Goal: Find specific fact: Find specific fact

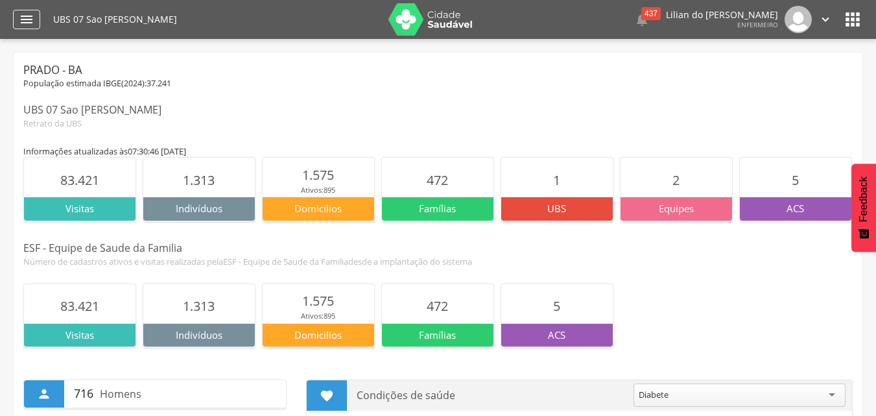
click at [21, 23] on icon "" at bounding box center [27, 20] width 16 height 16
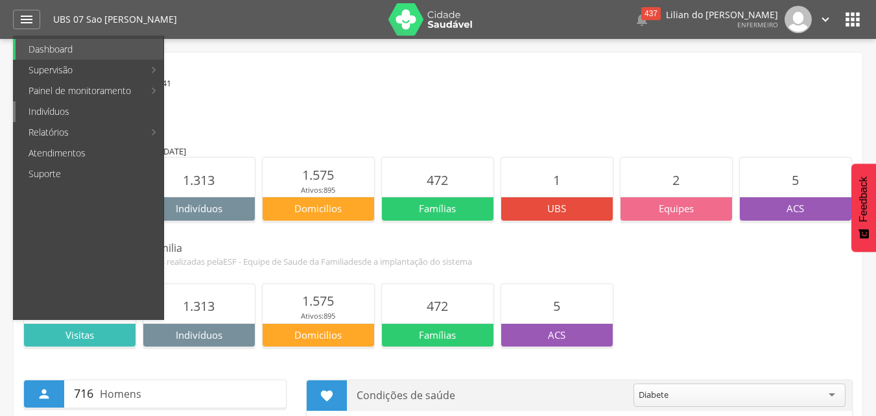
click at [35, 108] on link "Indivíduos" at bounding box center [90, 111] width 148 height 21
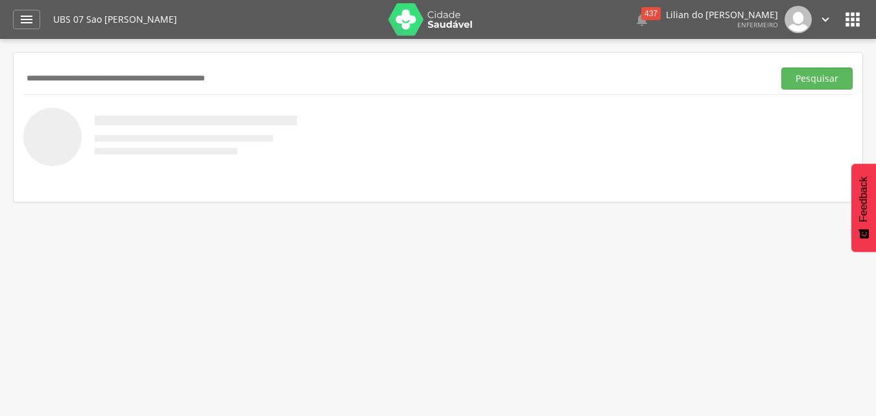
click at [97, 80] on input "text" at bounding box center [395, 78] width 745 height 22
type input "**********"
click at [812, 78] on button "Pesquisar" at bounding box center [816, 78] width 71 height 22
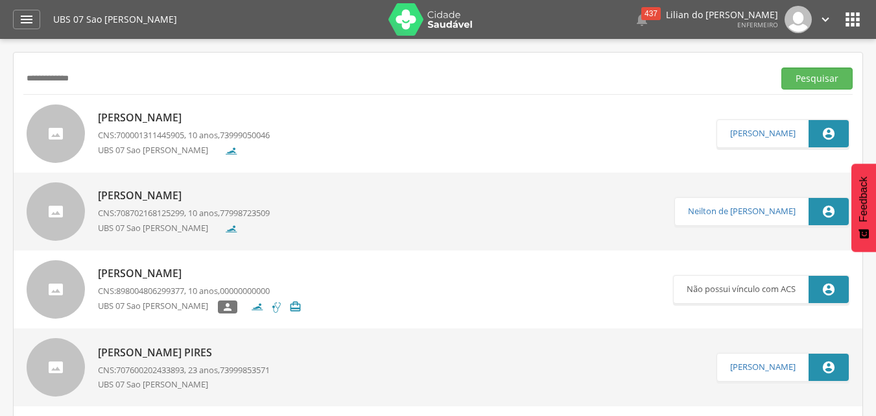
click at [138, 119] on p "[PERSON_NAME]" at bounding box center [184, 117] width 172 height 15
type input "**********"
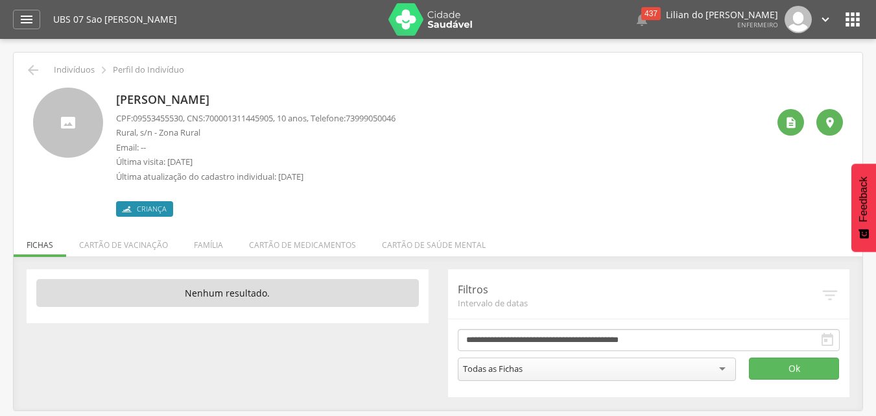
click at [285, 120] on p "CPF: 09553455530 , CNS: [PHONE_NUMBER] , 10 anos, Telefone: [PHONE_NUMBER]" at bounding box center [255, 118] width 279 height 12
drag, startPoint x: 285, startPoint y: 120, endPoint x: 260, endPoint y: 122, distance: 25.4
click at [260, 122] on p "CPF: 09553455530 , CNS: [PHONE_NUMBER] , 10 anos, Telefone: [PHONE_NUMBER]" at bounding box center [255, 118] width 279 height 12
copy p "700001311445905 ,"
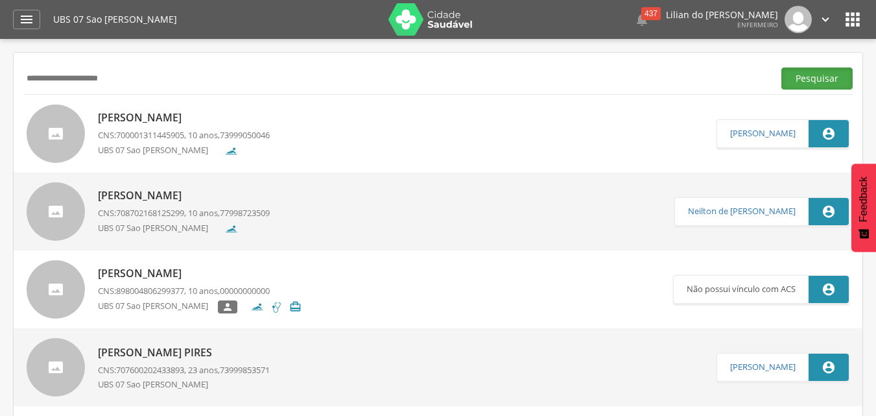
click at [807, 86] on button "Pesquisar" at bounding box center [816, 78] width 71 height 22
click at [214, 112] on p "[PERSON_NAME]" at bounding box center [184, 119] width 172 height 15
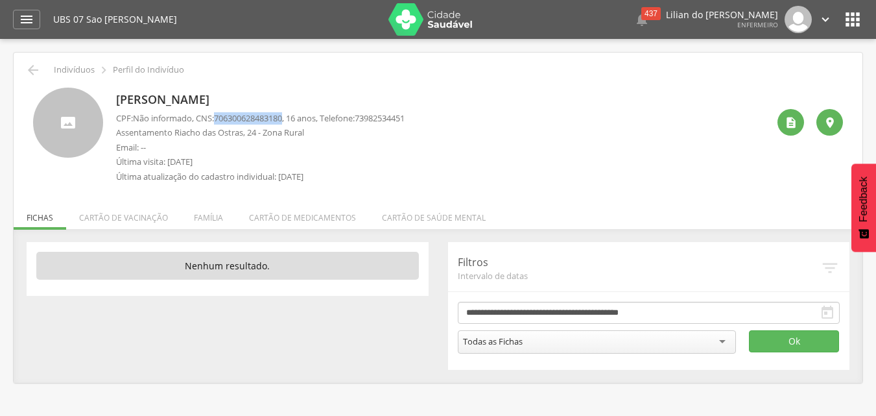
drag, startPoint x: 291, startPoint y: 117, endPoint x: 220, endPoint y: 119, distance: 70.7
click at [220, 119] on span "706300628483180" at bounding box center [248, 118] width 68 height 12
copy span "706300628483180"
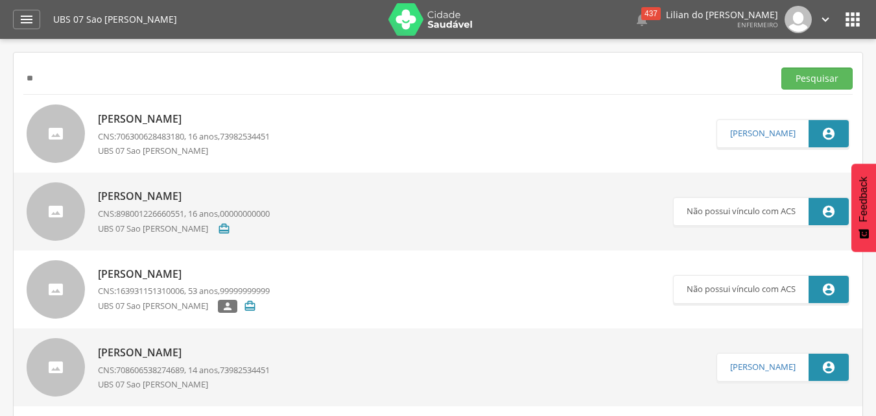
type input "*"
click at [842, 82] on button "Pesquisar" at bounding box center [816, 78] width 71 height 22
click at [198, 115] on p "[PERSON_NAME]" at bounding box center [187, 117] width 178 height 15
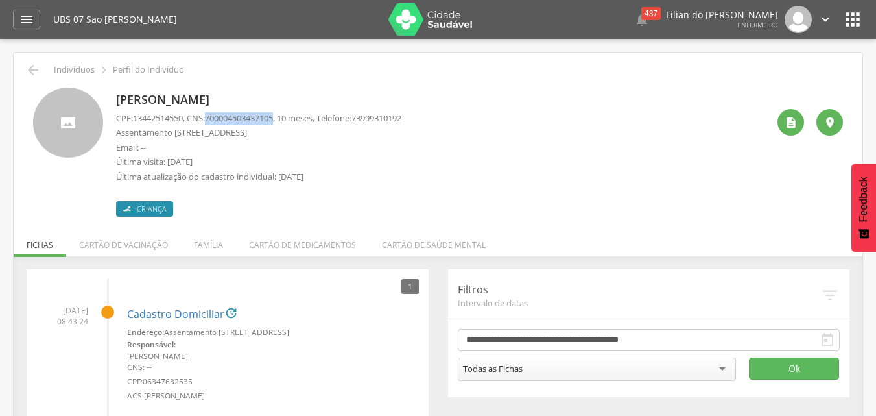
drag, startPoint x: 285, startPoint y: 117, endPoint x: 215, endPoint y: 116, distance: 69.4
click at [215, 116] on span "700004503437105" at bounding box center [239, 118] width 68 height 12
copy span "700004503437105"
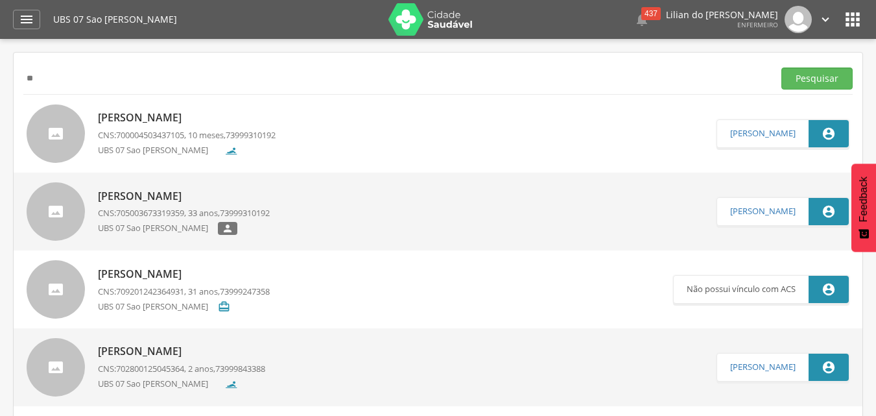
type input "*"
click at [826, 78] on button "Pesquisar" at bounding box center [816, 78] width 71 height 22
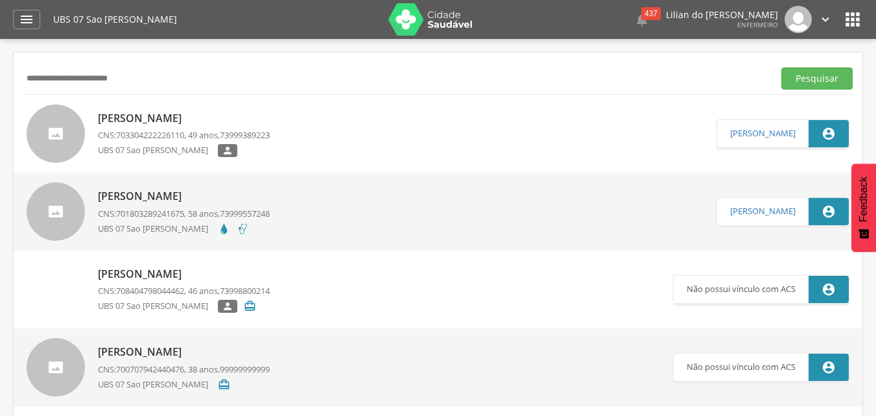
click at [217, 122] on p "[PERSON_NAME]" at bounding box center [184, 118] width 172 height 15
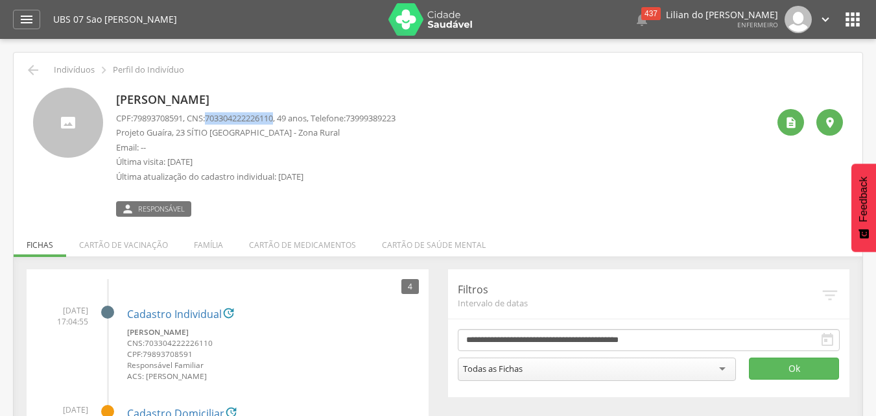
drag, startPoint x: 285, startPoint y: 117, endPoint x: 215, endPoint y: 120, distance: 69.4
click at [215, 120] on span "703304222226110" at bounding box center [239, 118] width 68 height 12
copy span "703304222226110"
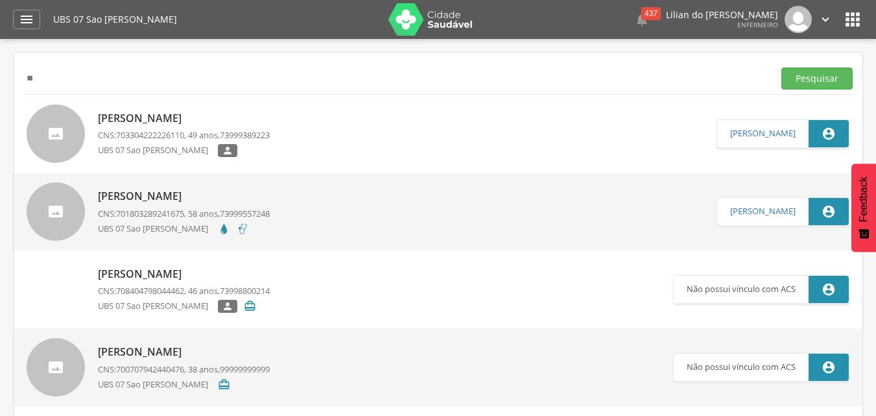
type input "*"
click at [805, 77] on button "Pesquisar" at bounding box center [816, 78] width 71 height 22
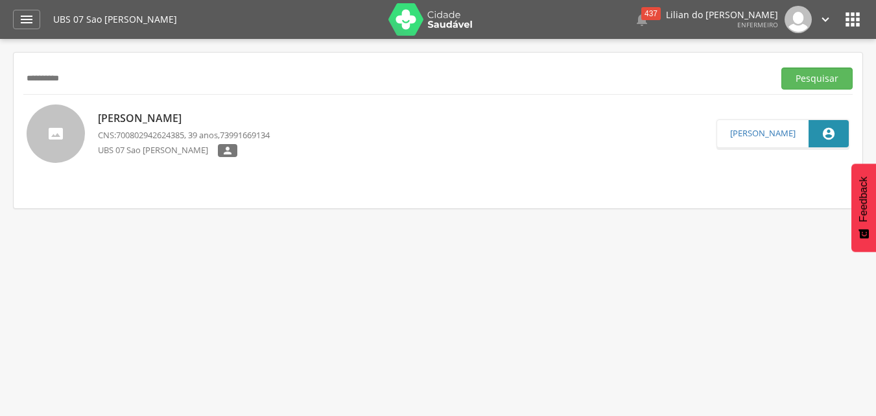
click at [182, 119] on p "[PERSON_NAME]" at bounding box center [184, 118] width 172 height 15
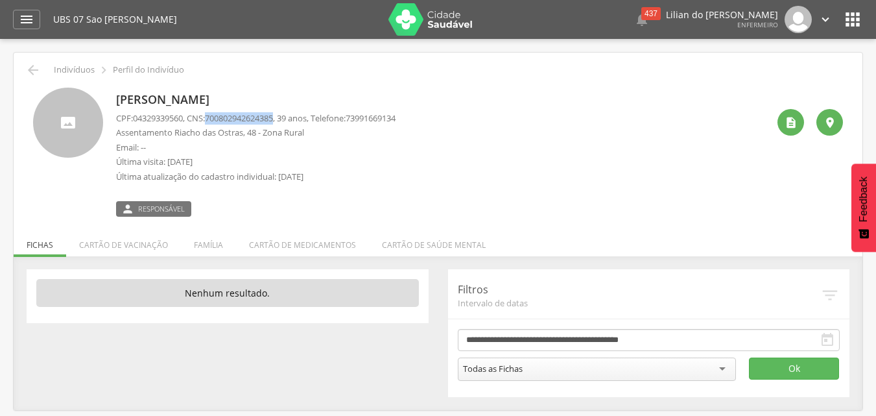
drag, startPoint x: 285, startPoint y: 118, endPoint x: 213, endPoint y: 122, distance: 72.7
click at [213, 122] on p "CPF: 04329339560 , CNS: [PHONE_NUMBER] , 39 anos, Telefone: [PHONE_NUMBER]" at bounding box center [255, 118] width 279 height 12
copy span "700802942624385"
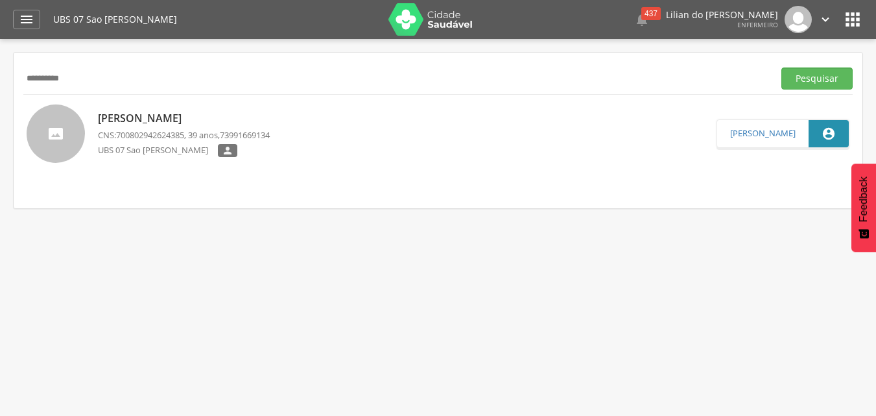
click at [101, 78] on input "**********" at bounding box center [395, 78] width 745 height 22
type input "*"
click at [818, 72] on button "Pesquisar" at bounding box center [816, 78] width 71 height 22
click at [213, 123] on p "[PERSON_NAME]" at bounding box center [186, 118] width 177 height 15
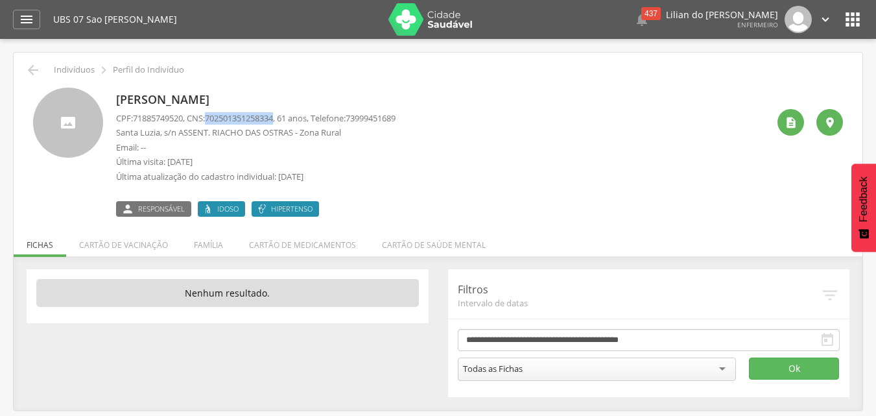
drag, startPoint x: 285, startPoint y: 119, endPoint x: 219, endPoint y: 124, distance: 66.9
click at [212, 120] on p "CPF: 71885749520 , CNS: [PHONE_NUMBER] , 61 anos, Telefone: [PHONE_NUMBER]" at bounding box center [255, 118] width 279 height 12
copy p "702501351258334"
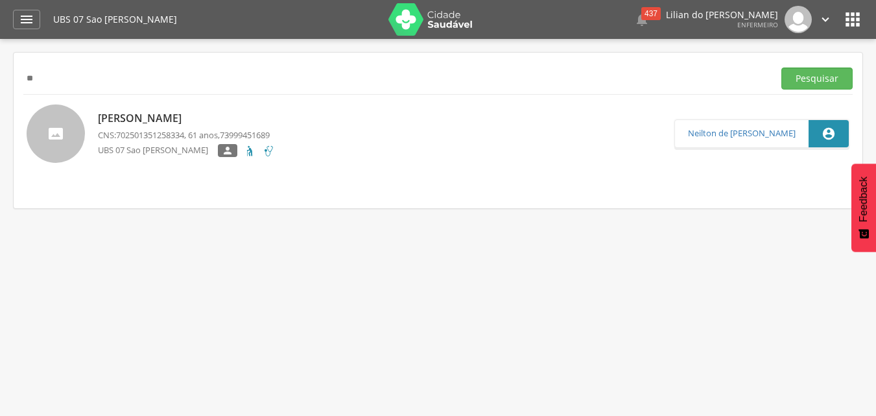
type input "*"
type input "*******"
click at [823, 65] on div "******* Pesquisar" at bounding box center [437, 78] width 829 height 32
click at [840, 84] on button "Pesquisar" at bounding box center [816, 78] width 71 height 22
click at [220, 123] on p "[PERSON_NAME]" at bounding box center [184, 119] width 172 height 15
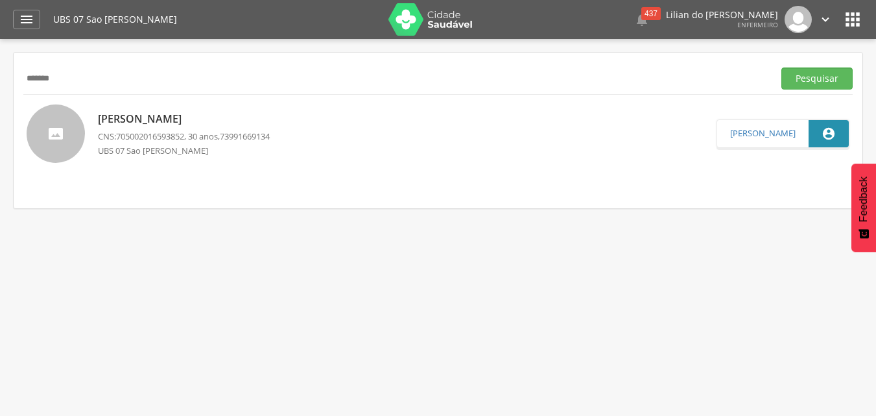
click at [172, 120] on p "[PERSON_NAME]" at bounding box center [184, 119] width 172 height 15
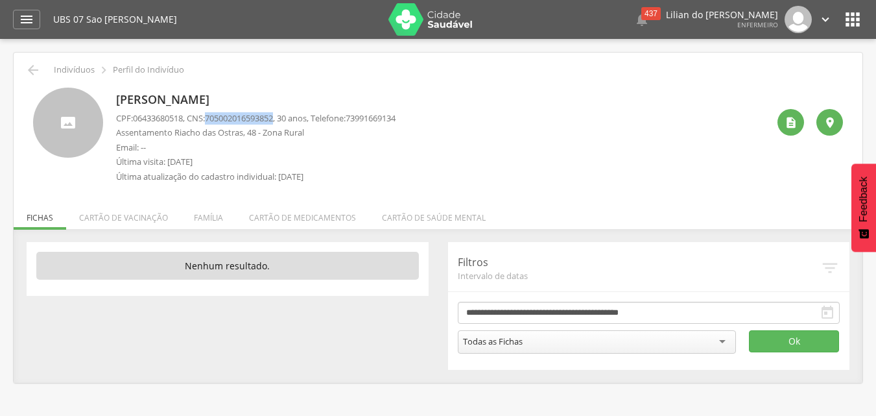
drag, startPoint x: 285, startPoint y: 117, endPoint x: 213, endPoint y: 118, distance: 72.0
click at [213, 118] on span "705002016593852" at bounding box center [239, 118] width 68 height 12
copy span "705002016593852"
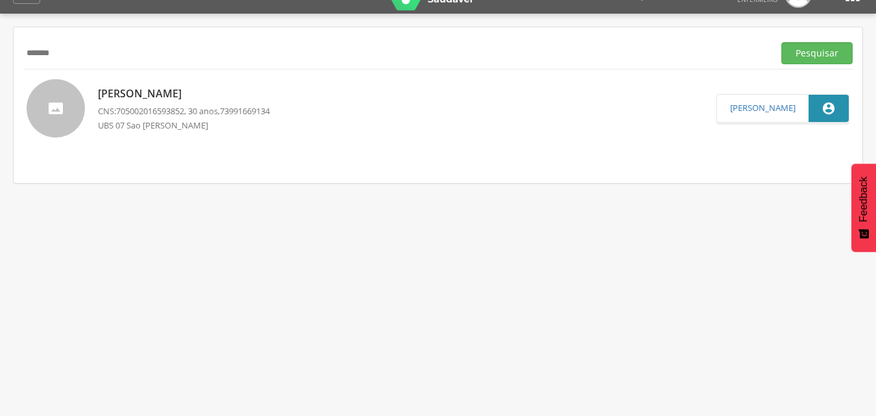
scroll to position [39, 0]
